Goal: Information Seeking & Learning: Learn about a topic

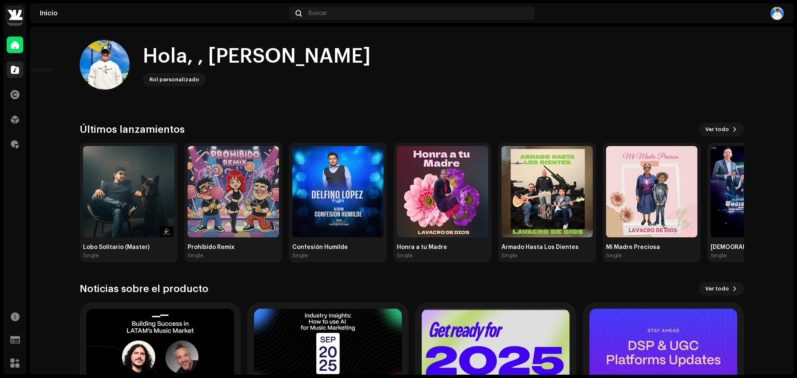
click at [16, 72] on span at bounding box center [15, 69] width 8 height 7
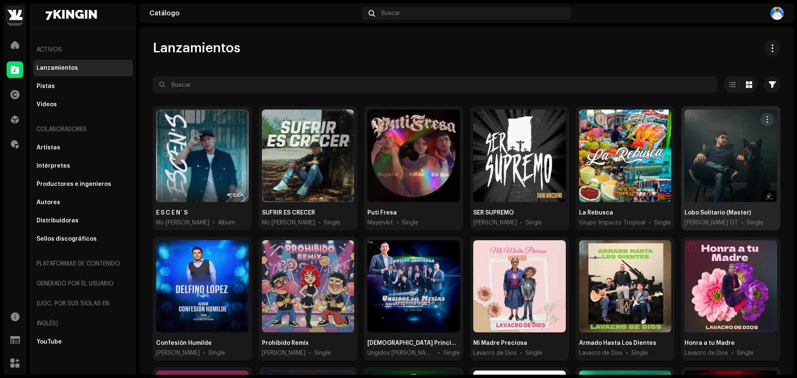
click at [704, 222] on span "[PERSON_NAME] GT" at bounding box center [711, 223] width 54 height 8
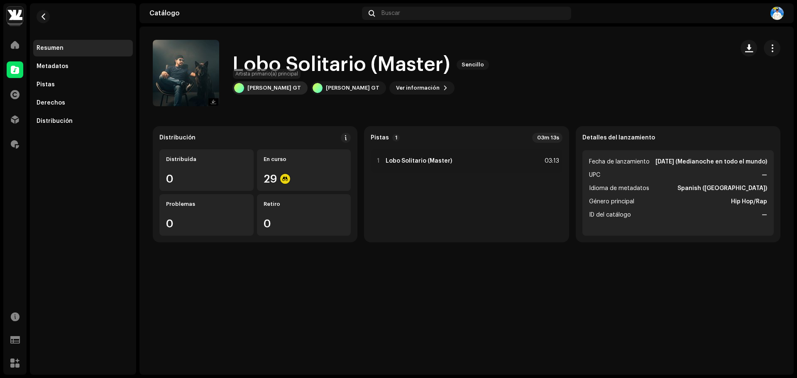
click at [264, 85] on div "[PERSON_NAME] GT" at bounding box center [274, 88] width 54 height 7
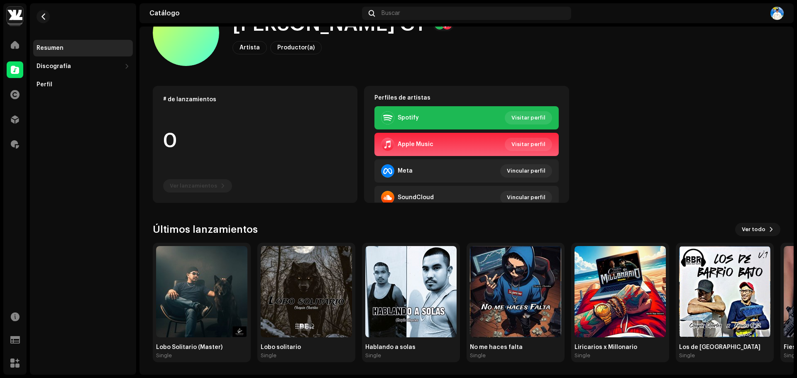
scroll to position [41, 0]
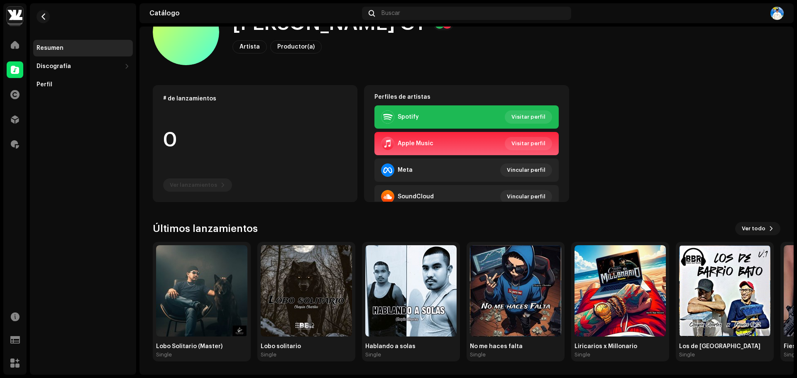
click at [16, 10] on img at bounding box center [15, 15] width 17 height 17
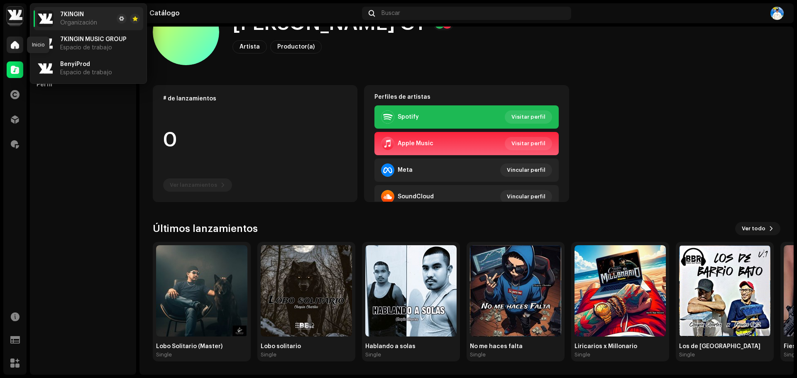
click at [20, 44] on div at bounding box center [15, 45] width 17 height 17
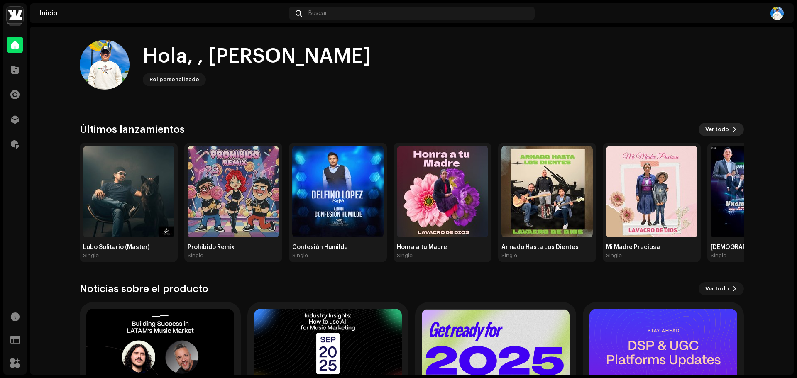
click at [728, 126] on button "Ver todo" at bounding box center [720, 129] width 45 height 13
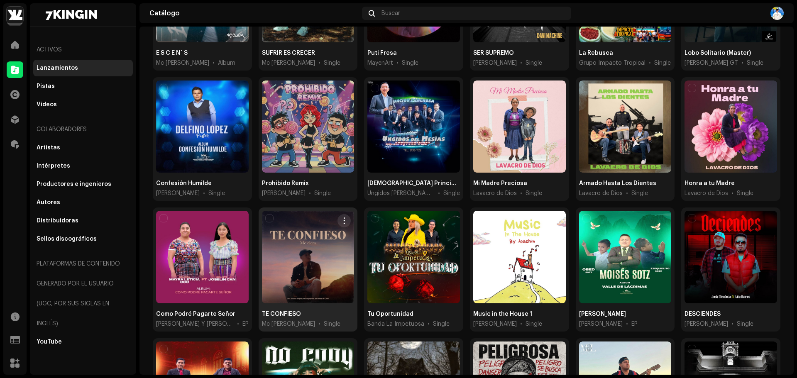
scroll to position [249, 0]
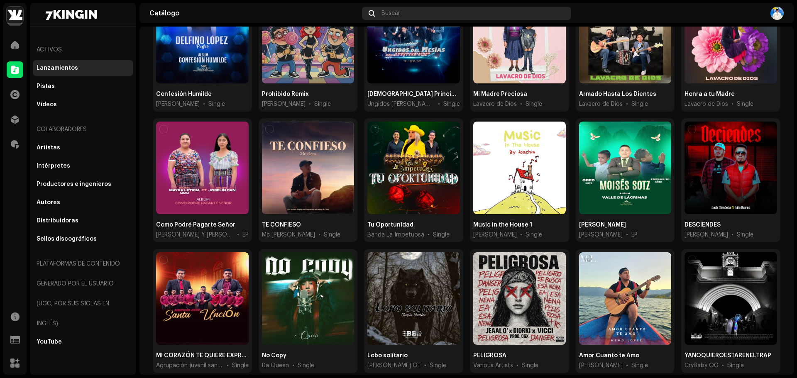
click at [449, 9] on div "Buscar" at bounding box center [466, 13] width 209 height 13
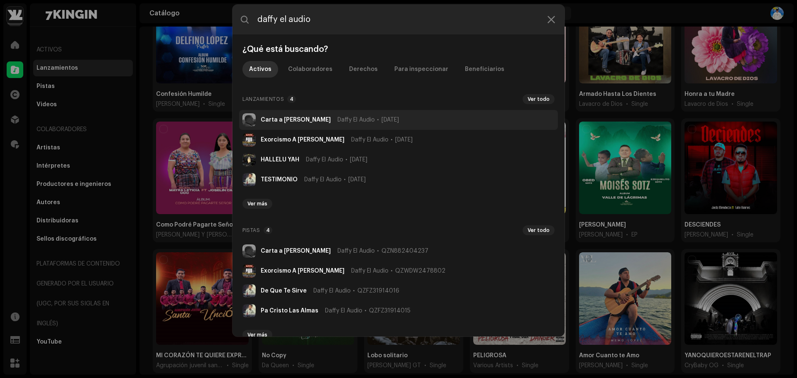
type input "daffy el audio"
click at [253, 124] on img at bounding box center [248, 119] width 13 height 13
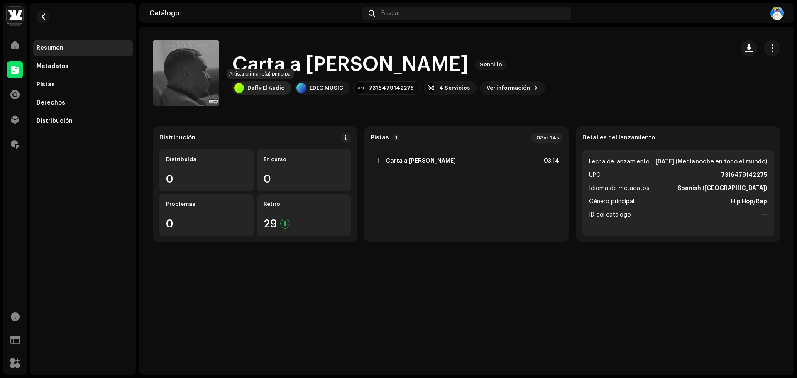
click at [279, 85] on div "Daffy El Audio" at bounding box center [265, 88] width 37 height 7
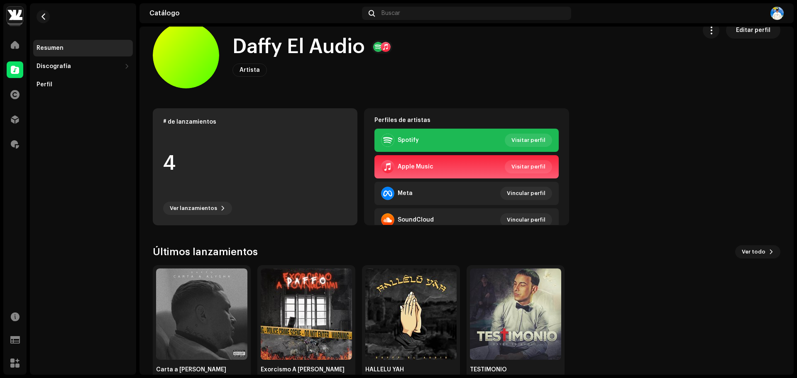
scroll to position [41, 0]
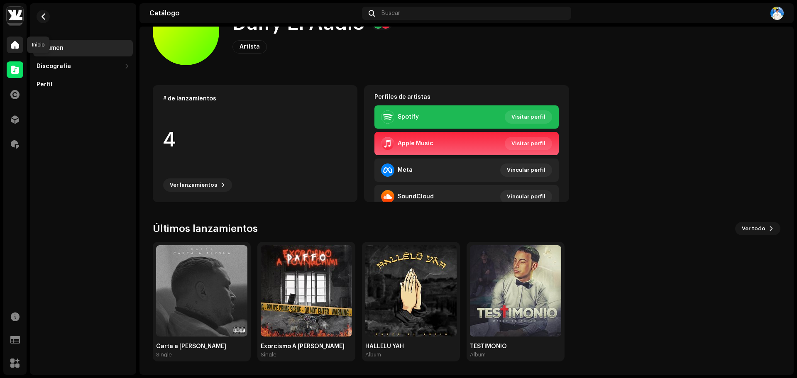
click at [18, 50] on div at bounding box center [15, 45] width 17 height 17
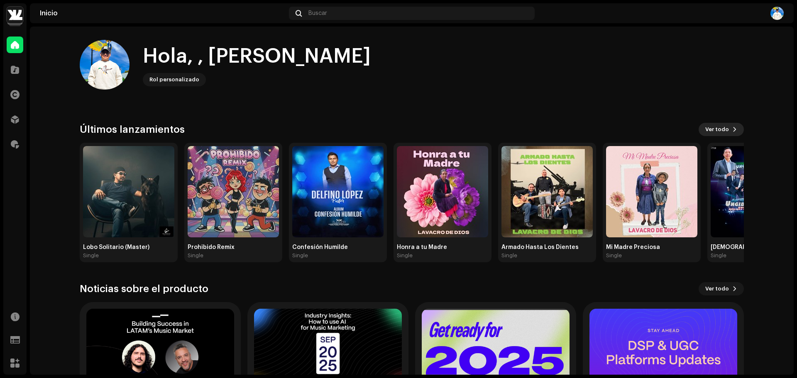
click at [720, 129] on span "Ver todo" at bounding box center [717, 129] width 24 height 17
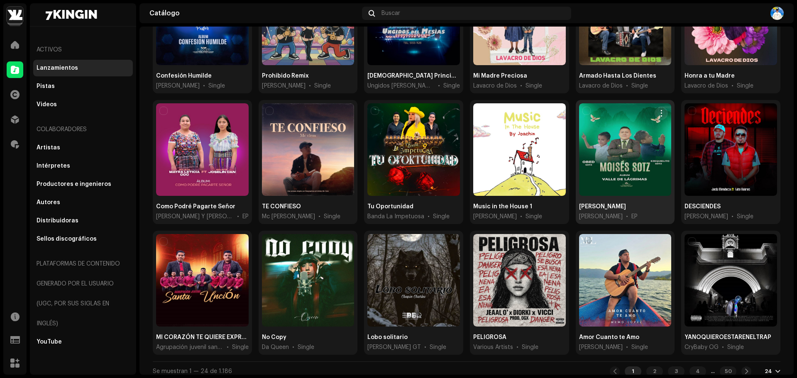
scroll to position [270, 0]
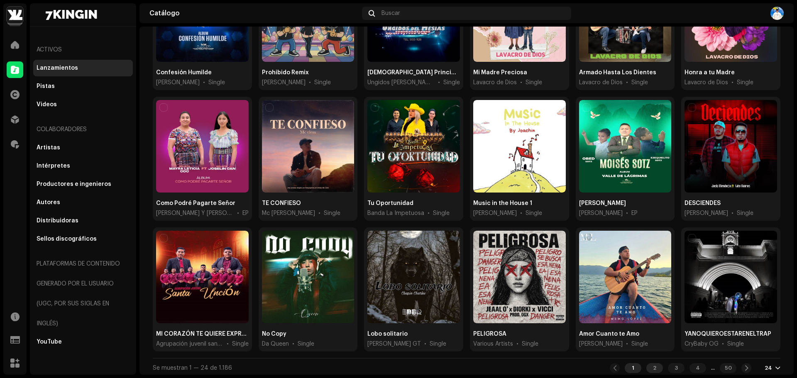
click at [647, 363] on div "2" at bounding box center [654, 368] width 17 height 10
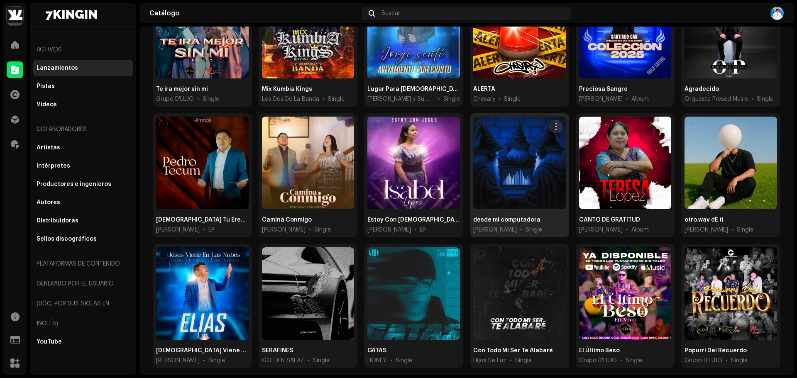
scroll to position [270, 0]
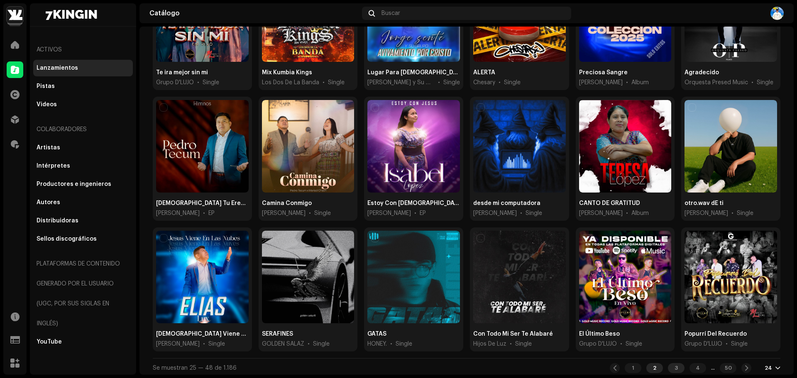
click at [672, 365] on div "3" at bounding box center [676, 368] width 17 height 10
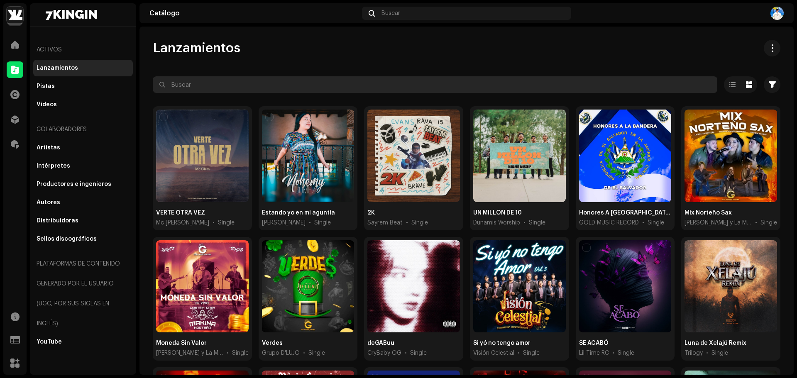
click at [305, 86] on input "text" at bounding box center [435, 84] width 564 height 17
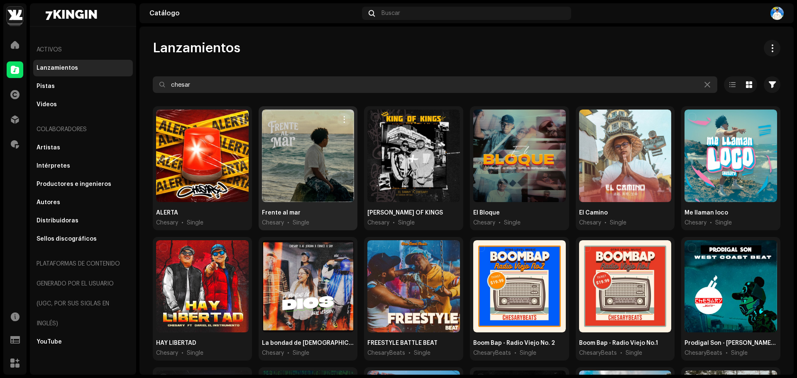
type input "chesar"
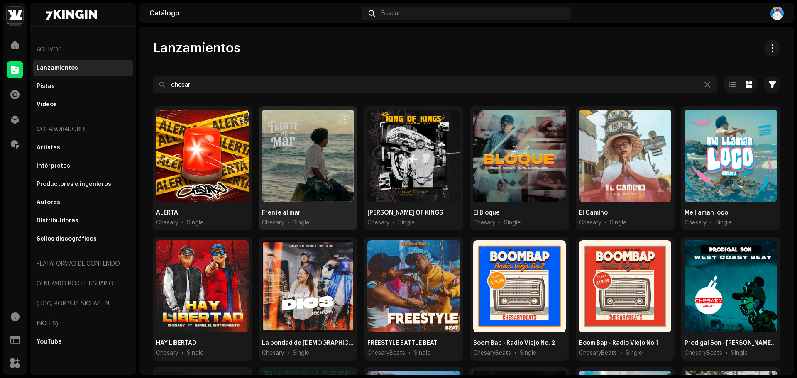
click at [310, 183] on div at bounding box center [308, 156] width 93 height 93
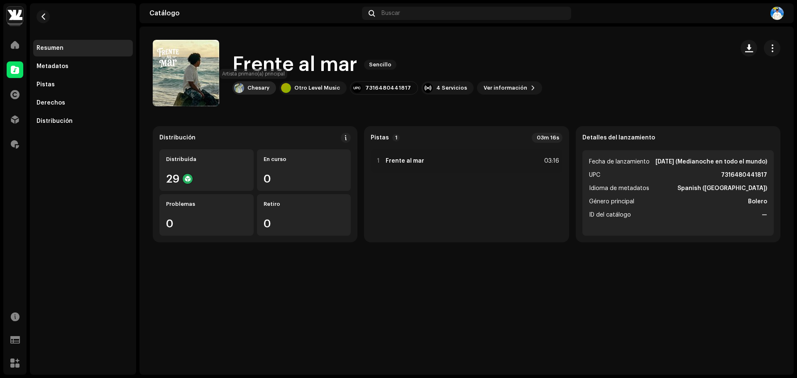
click at [249, 87] on div "Chesary" at bounding box center [258, 88] width 22 height 7
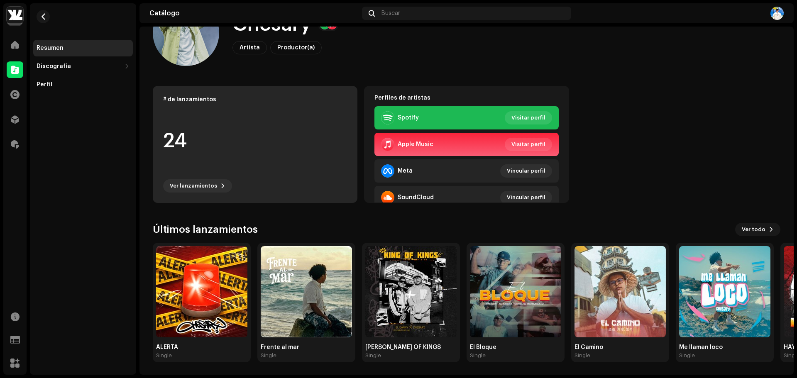
scroll to position [41, 0]
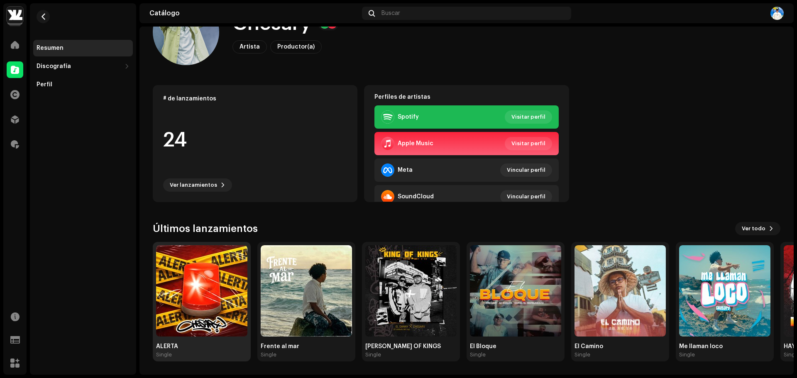
click at [197, 277] on img at bounding box center [201, 290] width 91 height 91
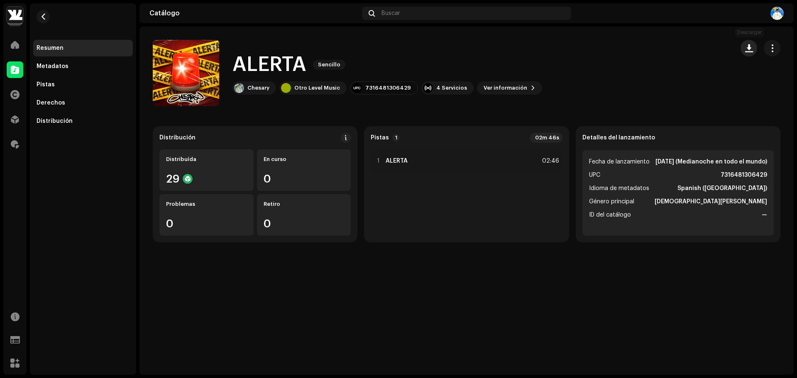
click at [750, 51] on span "button" at bounding box center [749, 48] width 8 height 7
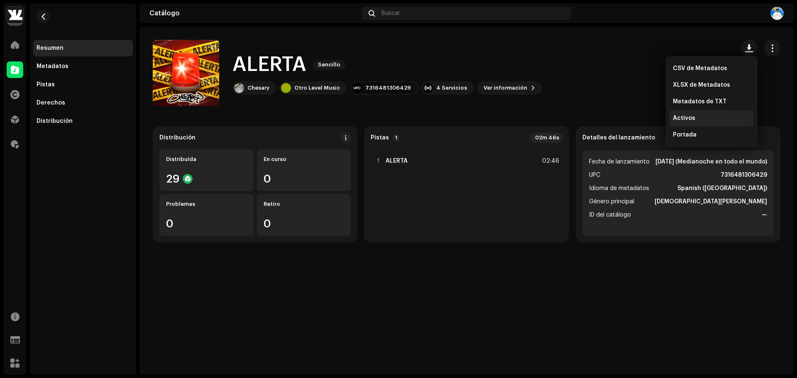
click at [695, 125] on div "Activos" at bounding box center [711, 118] width 84 height 17
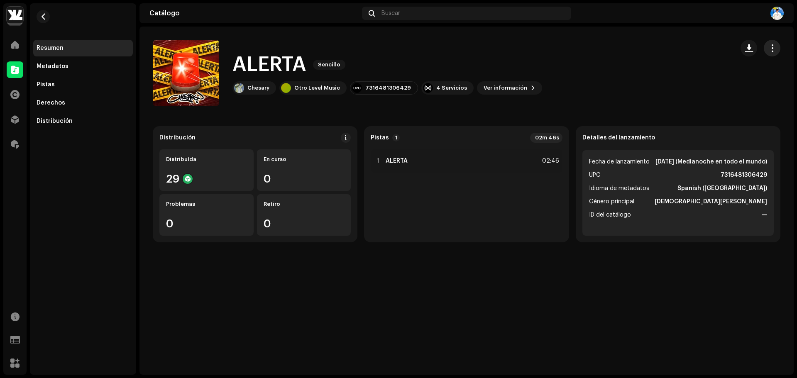
click at [777, 49] on button "button" at bounding box center [771, 48] width 17 height 17
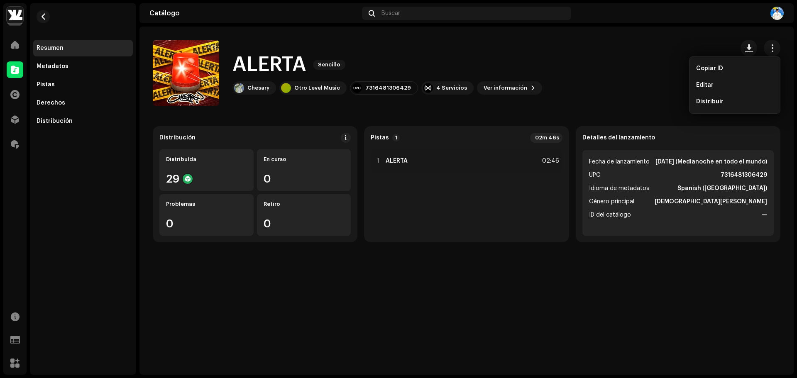
click at [578, 76] on div "ALERTA Sencillo Chesary Otro Level Music 7316481306429 4 Servicios Ver informac…" at bounding box center [440, 73] width 574 height 66
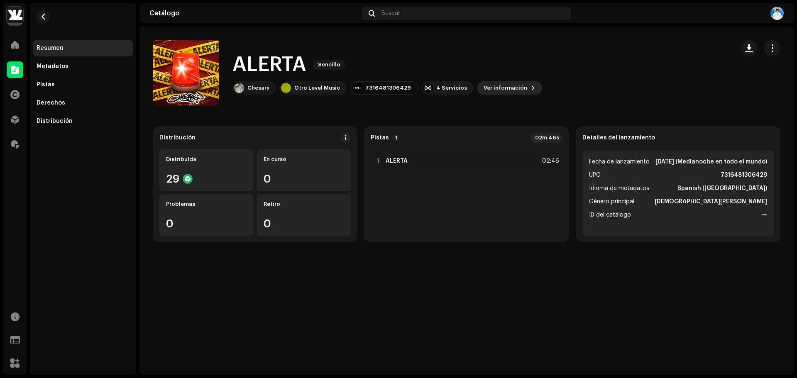
click at [515, 83] on button "Ver información" at bounding box center [509, 87] width 65 height 13
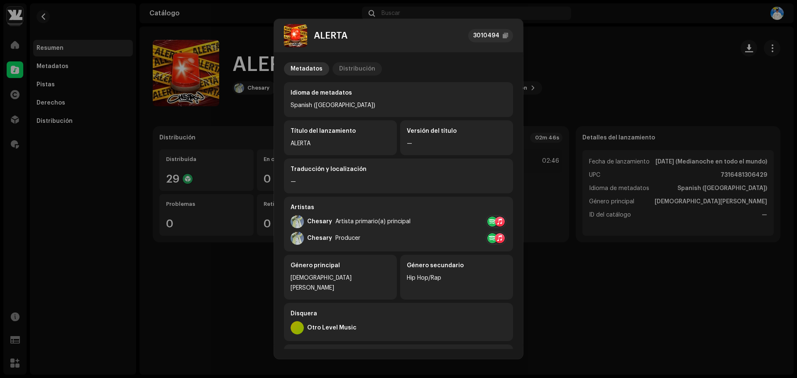
click at [356, 71] on div "Distribución" at bounding box center [357, 68] width 36 height 13
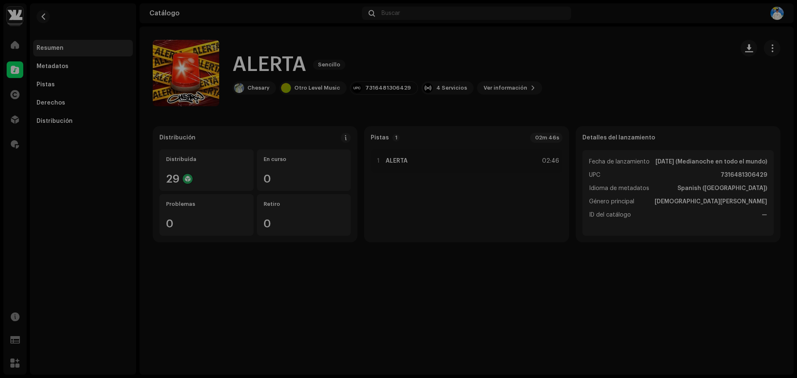
click at [591, 50] on div "ALERTA 3010494 Metadatos Distribución Fecha de lanzamiento [DATE] (Medianoche e…" at bounding box center [398, 189] width 797 height 378
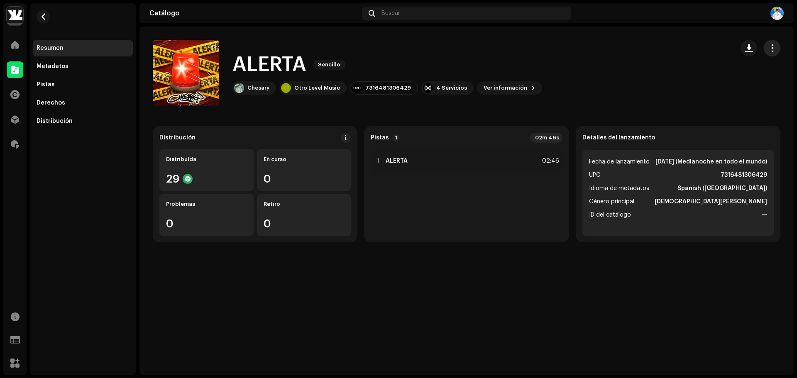
click at [770, 46] on span "button" at bounding box center [772, 48] width 8 height 7
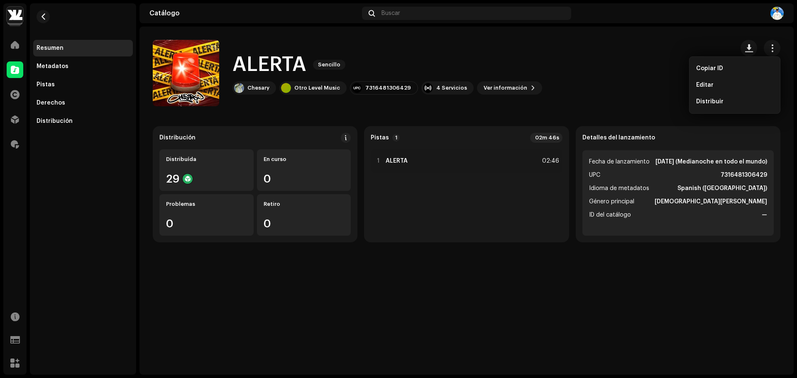
click at [613, 83] on div "ALERTA Sencillo Chesary Otro Level Music 7316481306429 4 Servicios Ver informac…" at bounding box center [440, 73] width 574 height 66
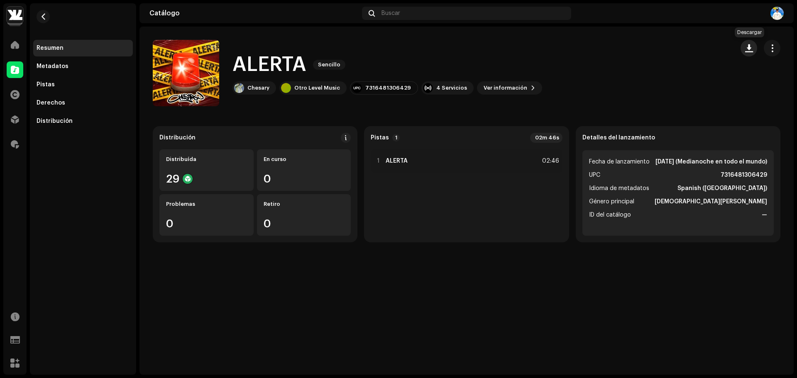
click at [749, 51] on span "button" at bounding box center [749, 48] width 8 height 7
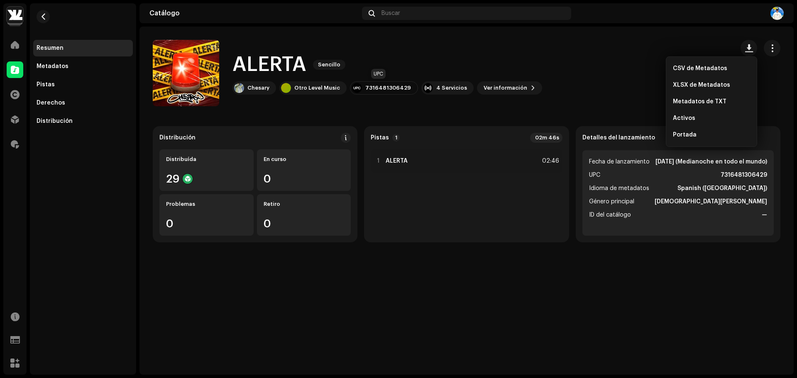
click at [377, 88] on div "7316481306429" at bounding box center [388, 88] width 46 height 7
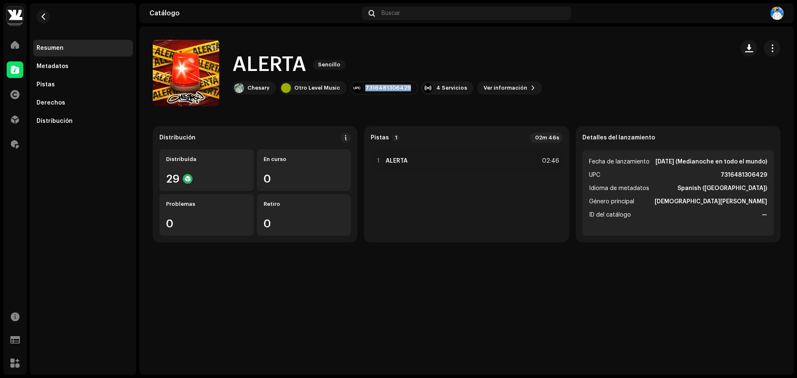
copy div "7316481306429"
click at [285, 59] on h1 "ALERTA" at bounding box center [269, 64] width 74 height 27
copy div "ALERTA Sencillo"
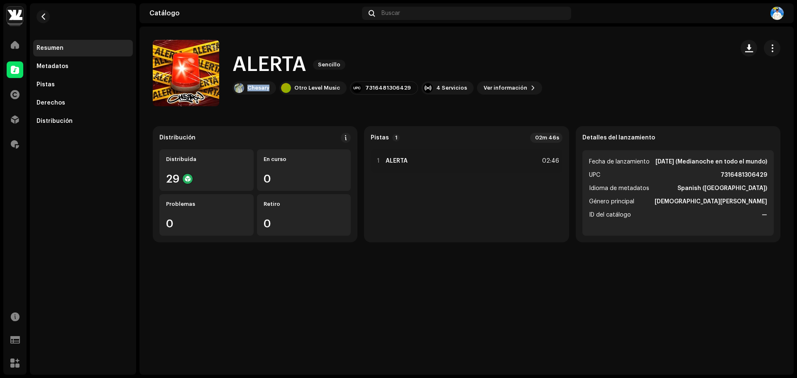
copy div "Chesary"
drag, startPoint x: 270, startPoint y: 97, endPoint x: 285, endPoint y: 114, distance: 22.3
click at [283, 112] on catalog-releases-details-overview "ALERTA Sencillo ALERTA Sencillo Chesary Otro Level Music 7316481306429 4 Servic…" at bounding box center [466, 141] width 654 height 229
click at [378, 115] on catalog-releases-details-overview "ALERTA Sencillo ALERTA Sencillo Chesary Otro Level Music 7316481306429 4 Servic…" at bounding box center [466, 141] width 654 height 229
copy div "Otro Level Music"
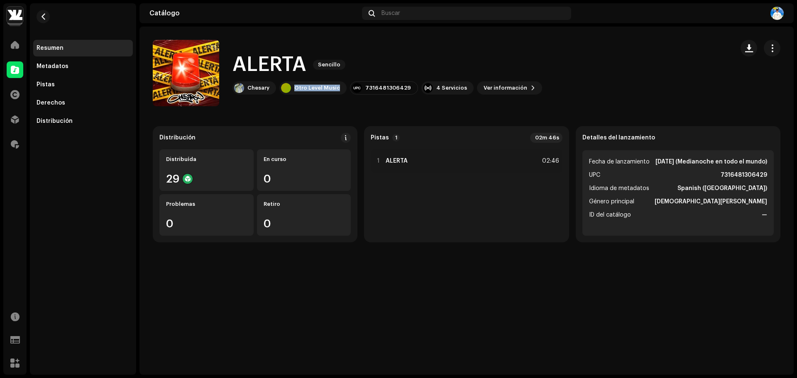
drag, startPoint x: 343, startPoint y: 98, endPoint x: 295, endPoint y: 100, distance: 49.0
click at [295, 100] on div "ALERTA Sencillo Chesary Otro Level Music 7316481306429 4 Servicios Ver informac…" at bounding box center [440, 73] width 574 height 66
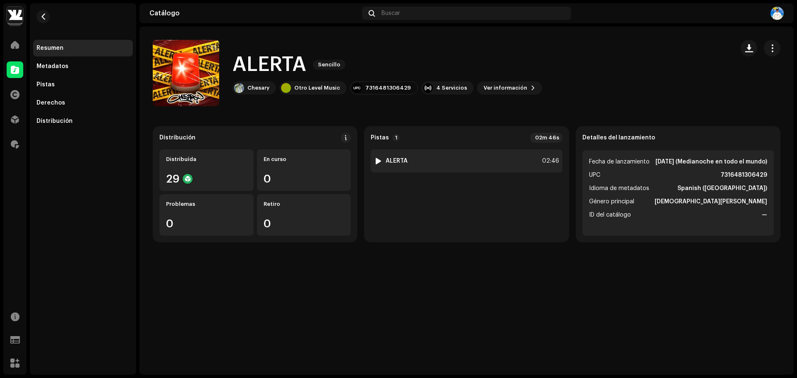
click at [443, 163] on div "1 ALERTA 02:46" at bounding box center [465, 160] width 191 height 23
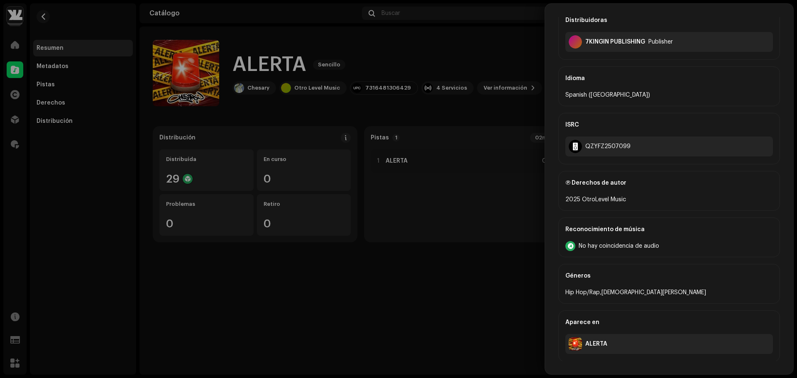
scroll to position [217, 0]
